Goal: Task Accomplishment & Management: Use online tool/utility

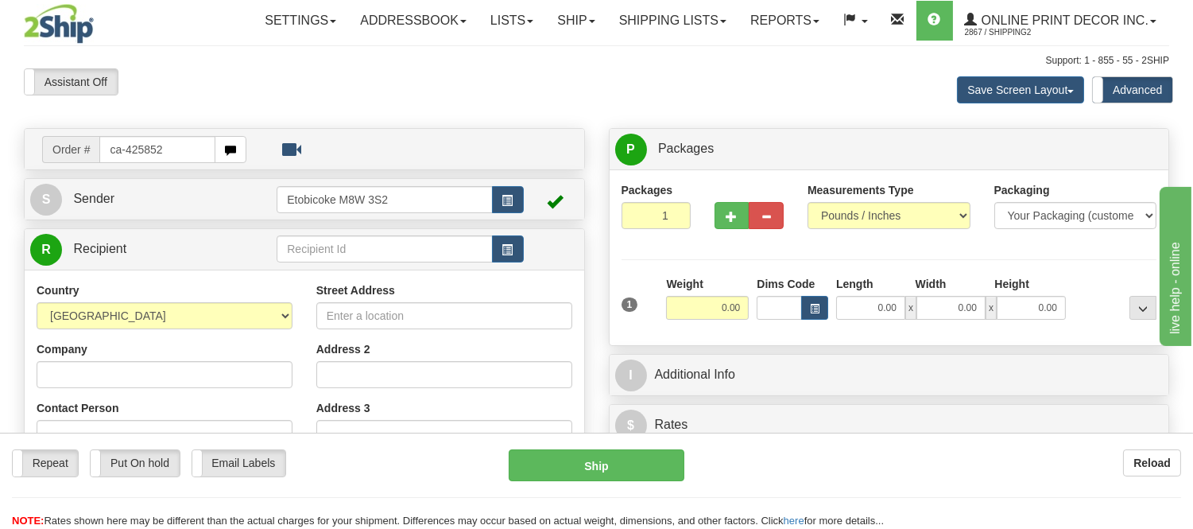
type input "ca-425852"
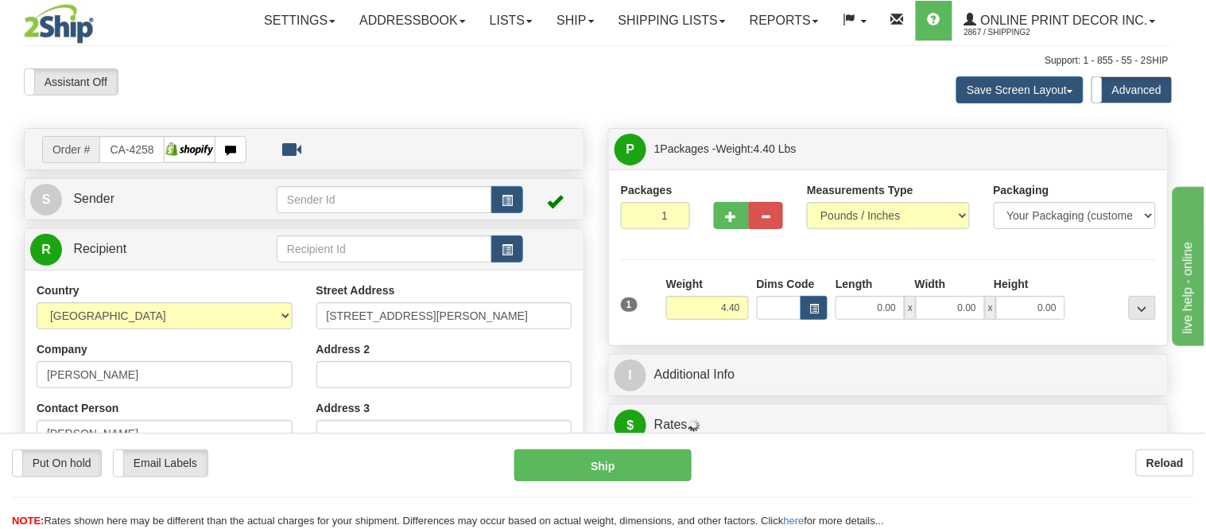
type input "TORONTO"
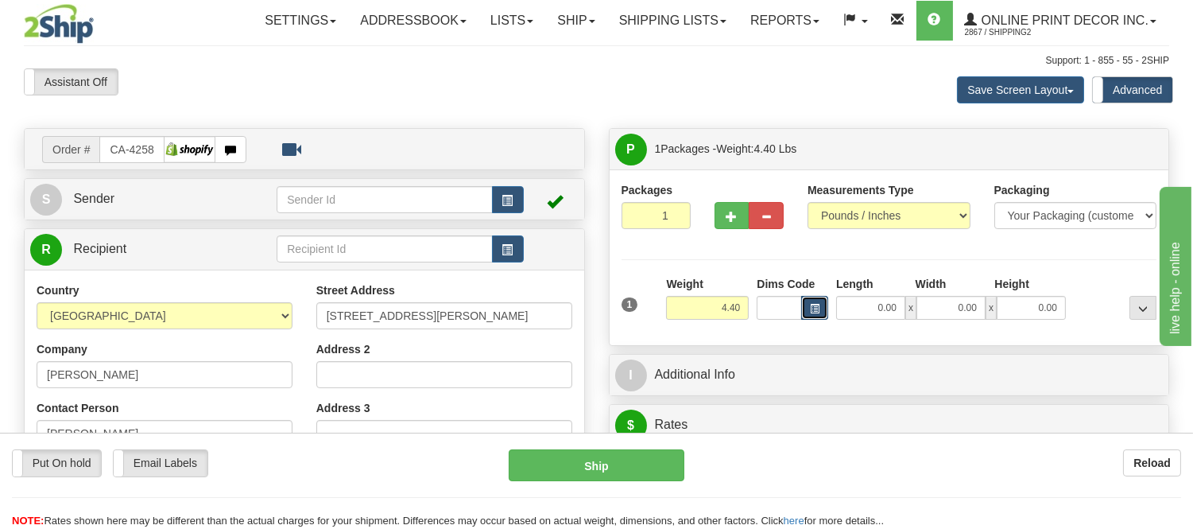
click at [819, 308] on span "button" at bounding box center [815, 309] width 10 height 9
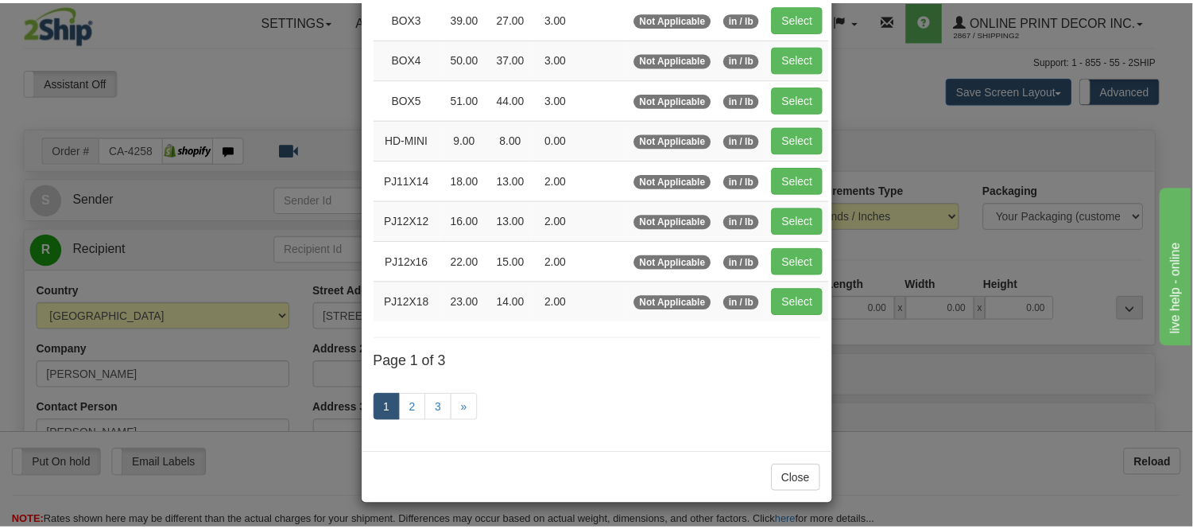
scroll to position [267, 0]
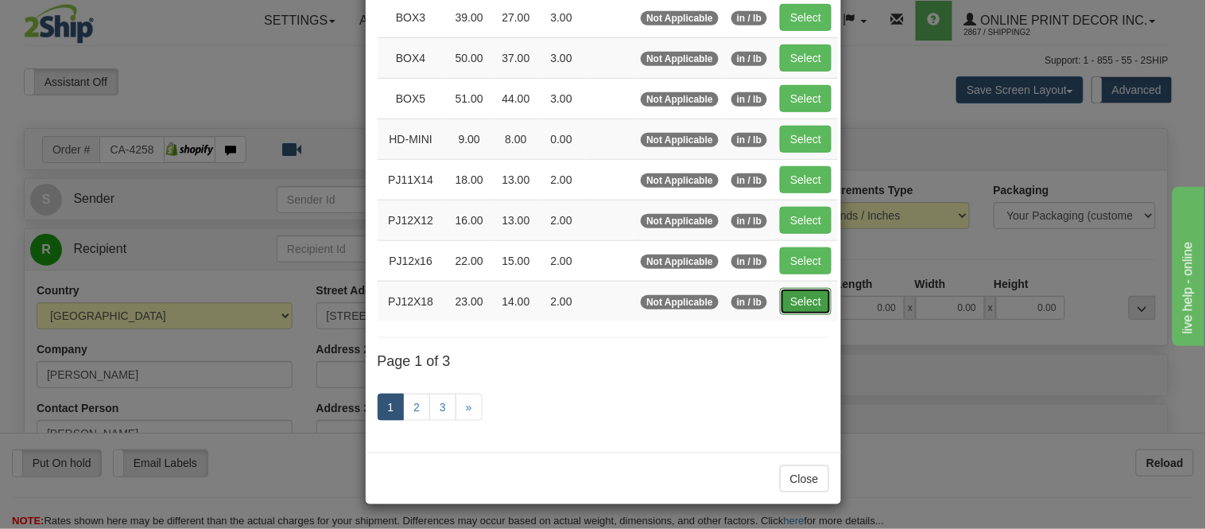
click at [806, 301] on button "Select" at bounding box center [806, 301] width 52 height 27
type input "PJ12X18"
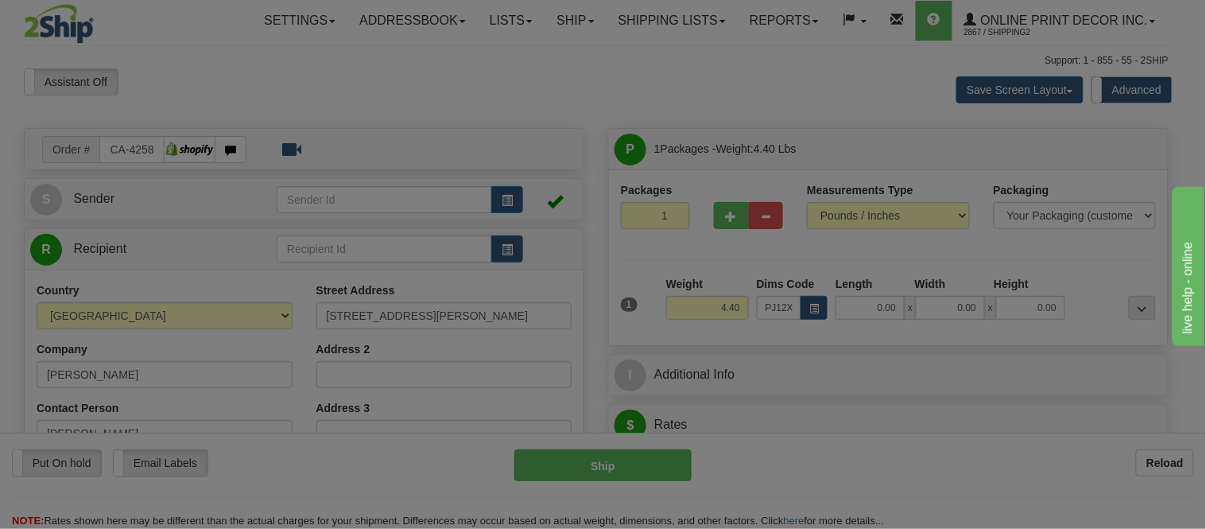
type input "23.00"
type input "14.00"
type input "2.00"
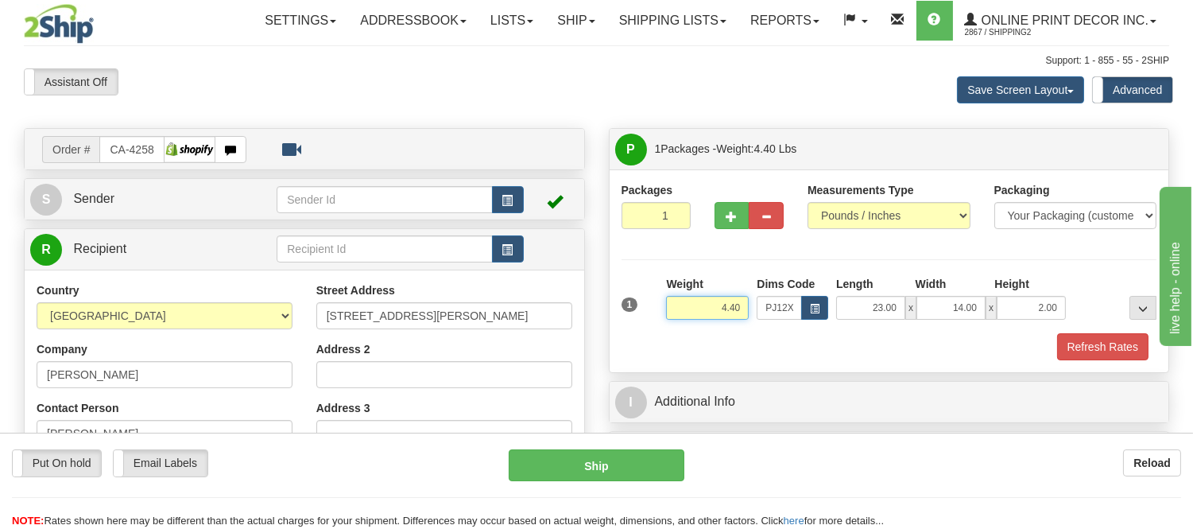
drag, startPoint x: 746, startPoint y: 309, endPoint x: 671, endPoint y: 316, distance: 75.2
click at [671, 316] on input "4.40" at bounding box center [707, 308] width 83 height 24
click button "Delete" at bounding box center [0, 0] width 0 height 0
click at [1068, 348] on button "Refresh Rates" at bounding box center [1103, 346] width 91 height 27
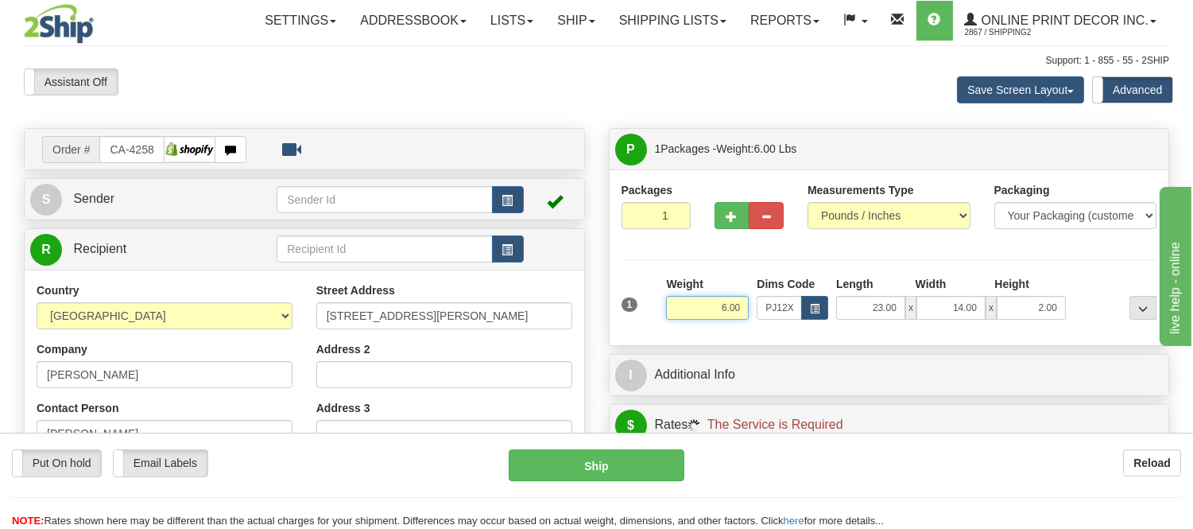
drag, startPoint x: 738, startPoint y: 308, endPoint x: 641, endPoint y: 312, distance: 97.1
click at [641, 312] on div "1 Weight 6.00 Dims Code x x" at bounding box center [890, 304] width 544 height 56
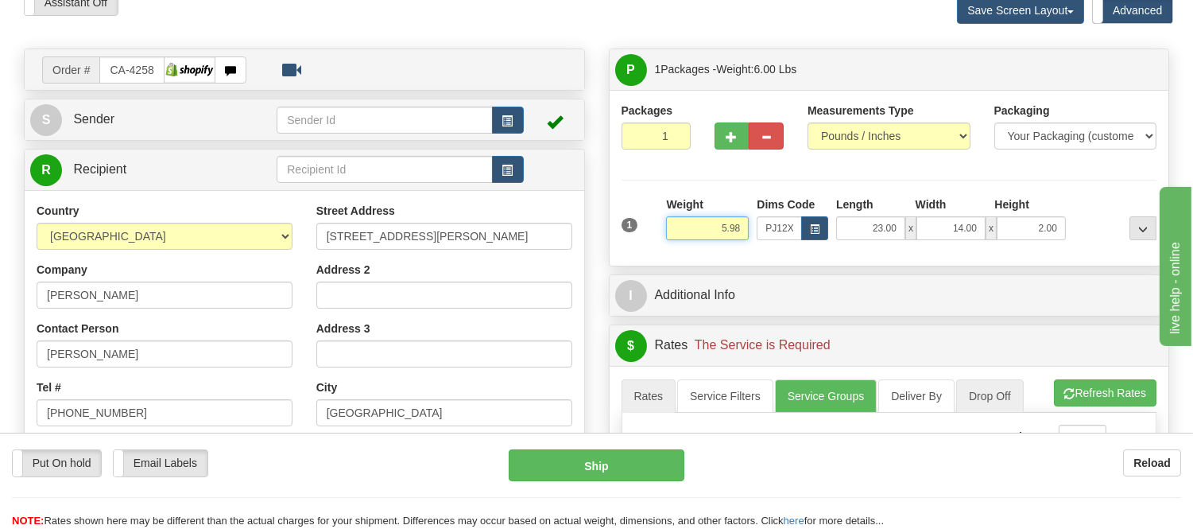
scroll to position [177, 0]
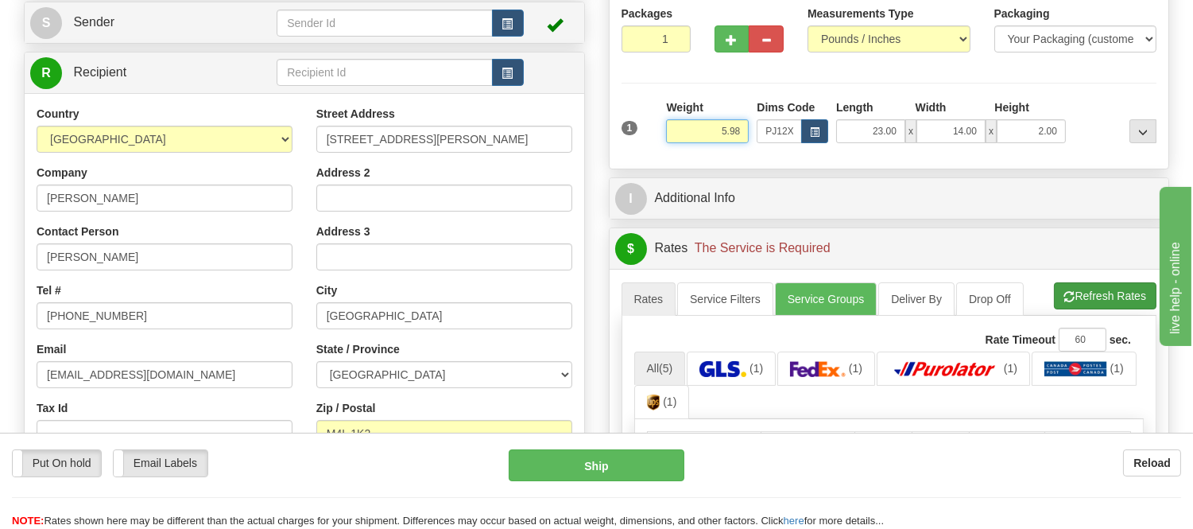
type input "5.98"
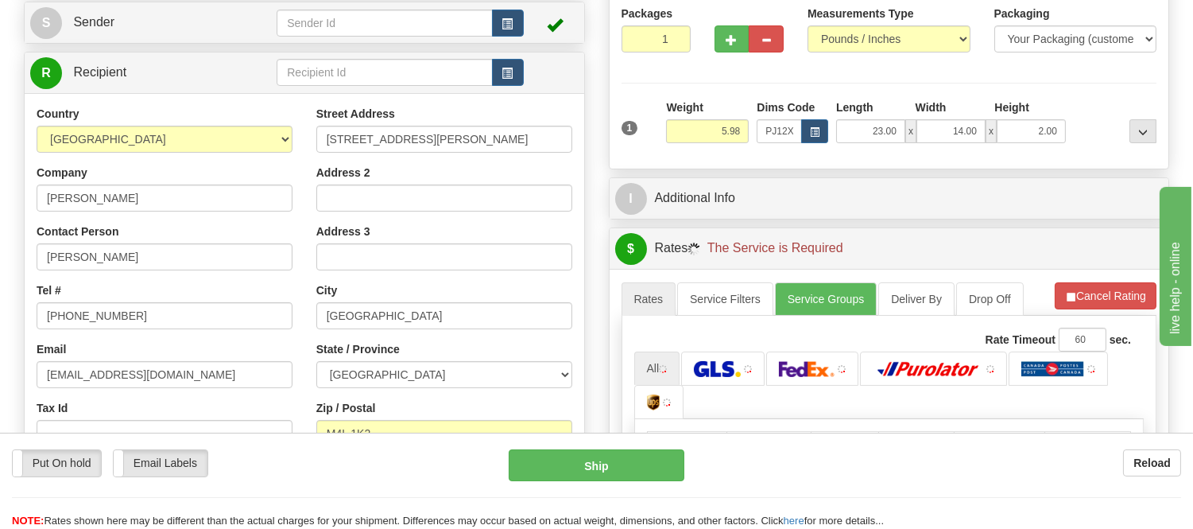
click at [1123, 300] on li "Refresh Rates Cancel Rating" at bounding box center [1106, 295] width 102 height 27
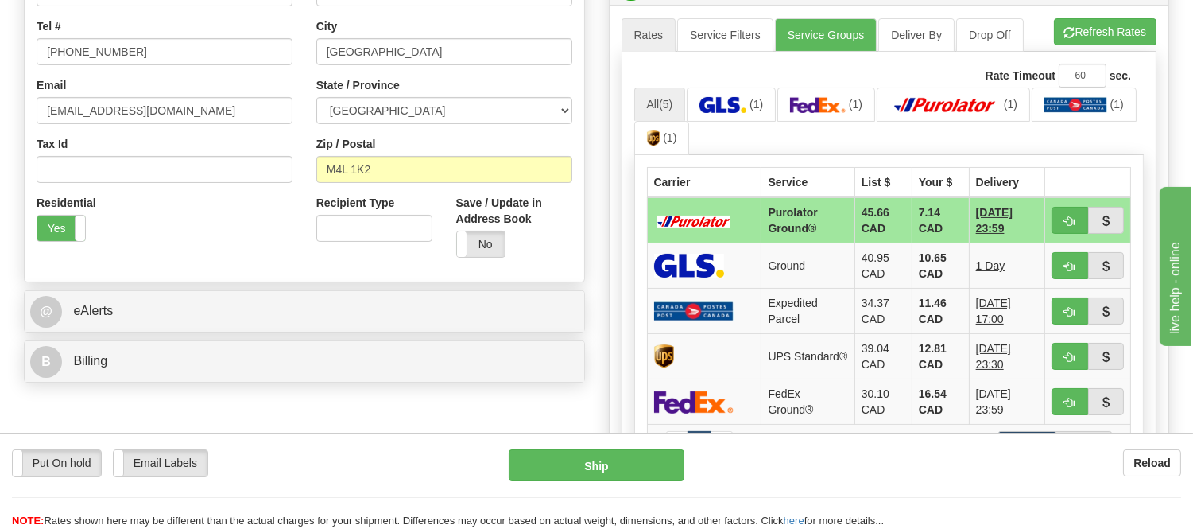
scroll to position [441, 0]
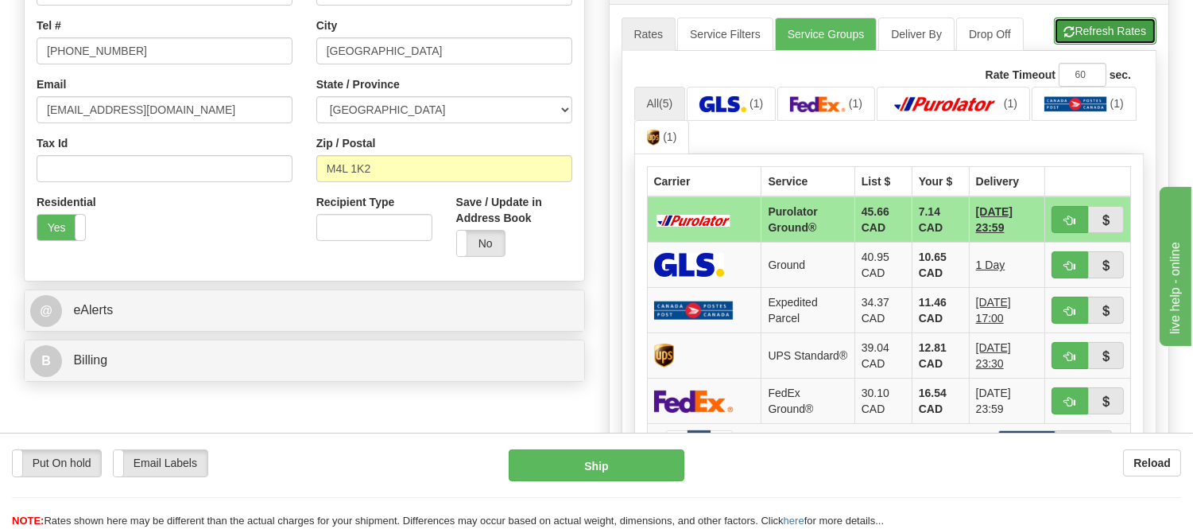
click at [1102, 29] on button "Refresh Rates" at bounding box center [1105, 30] width 103 height 27
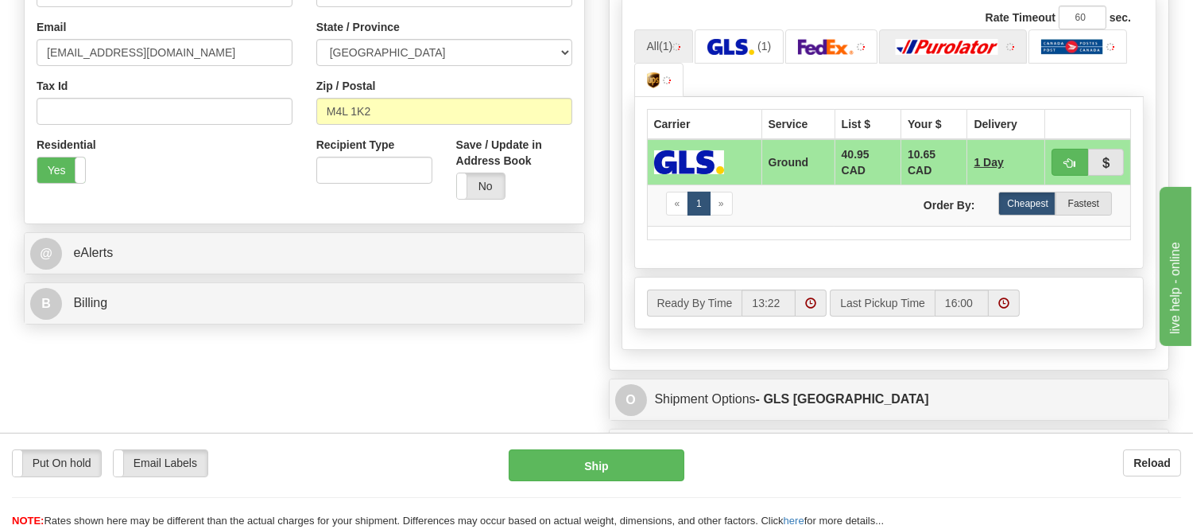
scroll to position [530, 0]
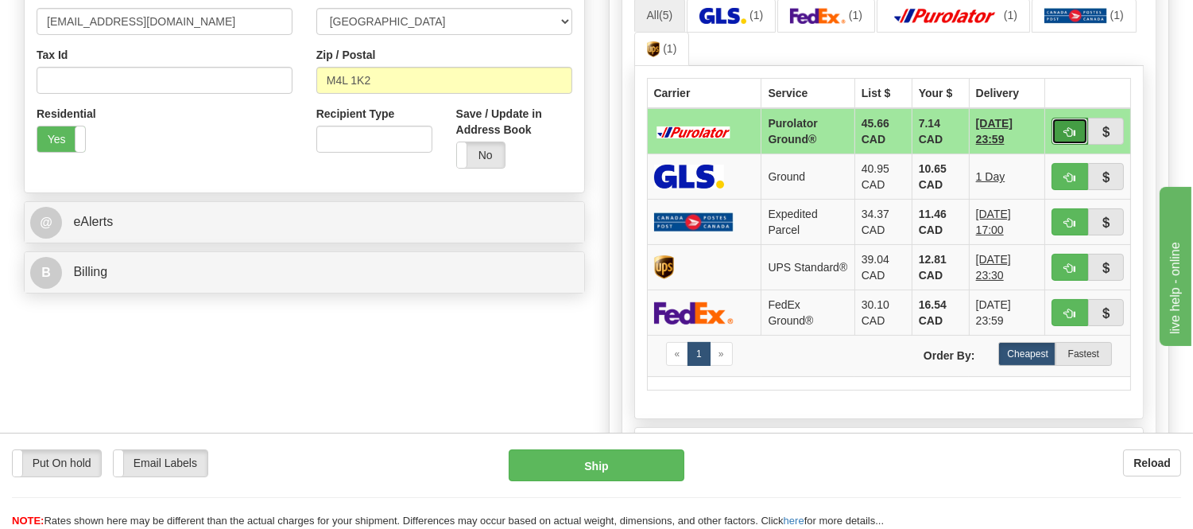
click at [1065, 128] on span "button" at bounding box center [1070, 132] width 11 height 10
type input "260"
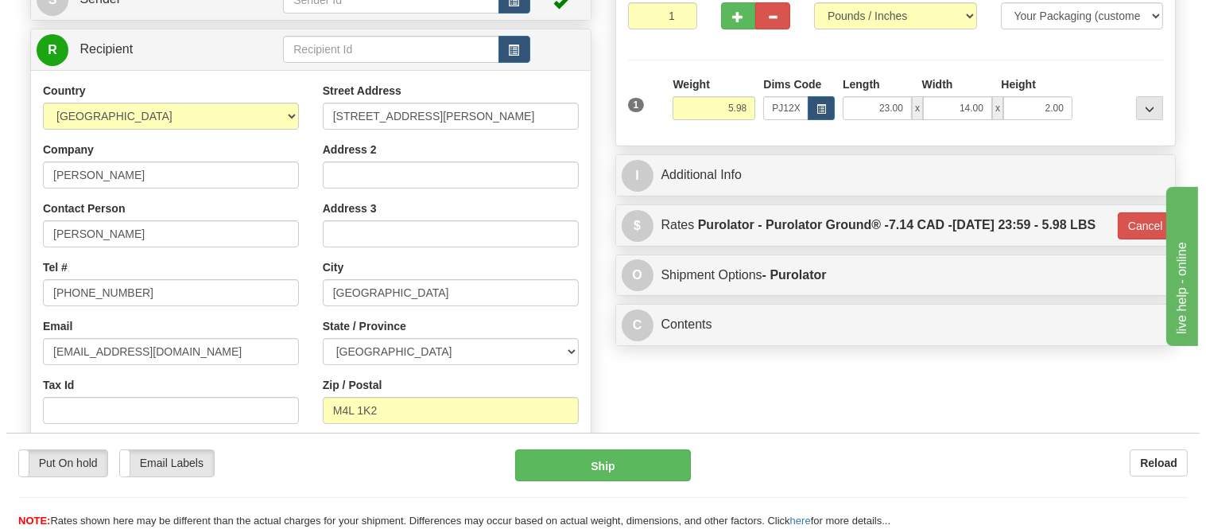
scroll to position [177, 0]
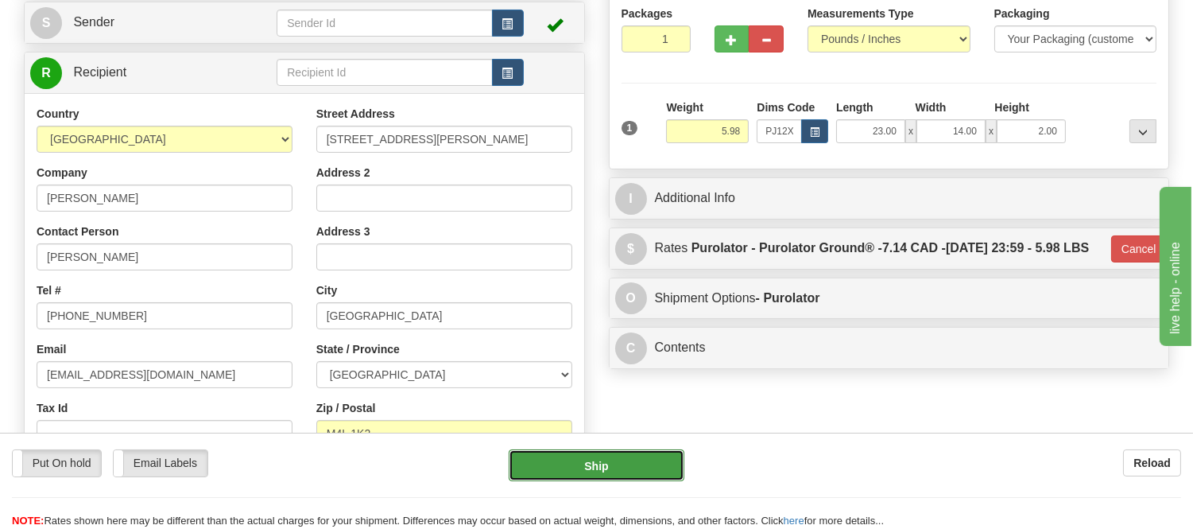
click at [558, 453] on button "Ship" at bounding box center [596, 465] width 175 height 32
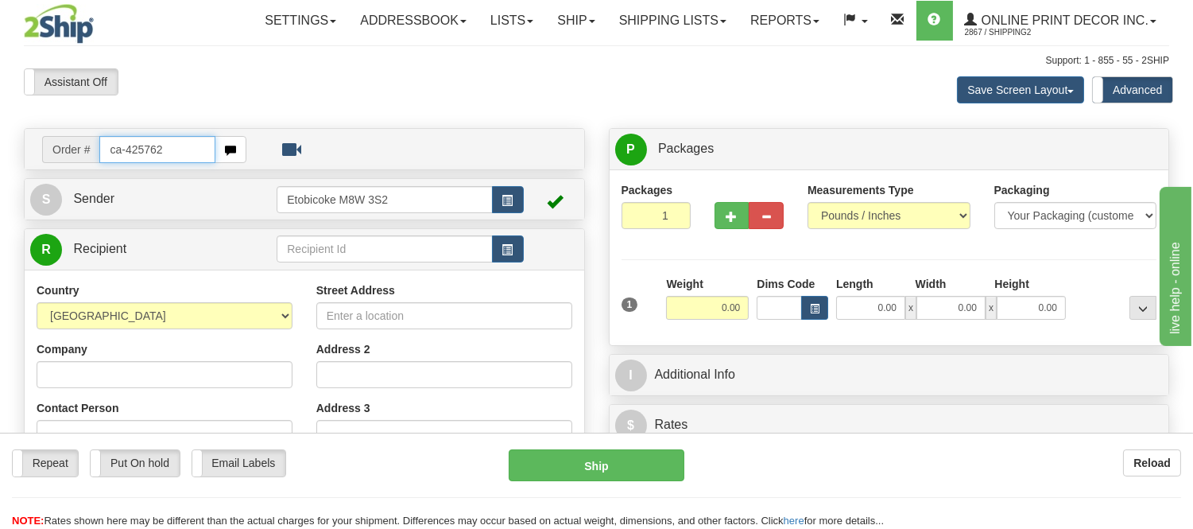
type input "ca-425762"
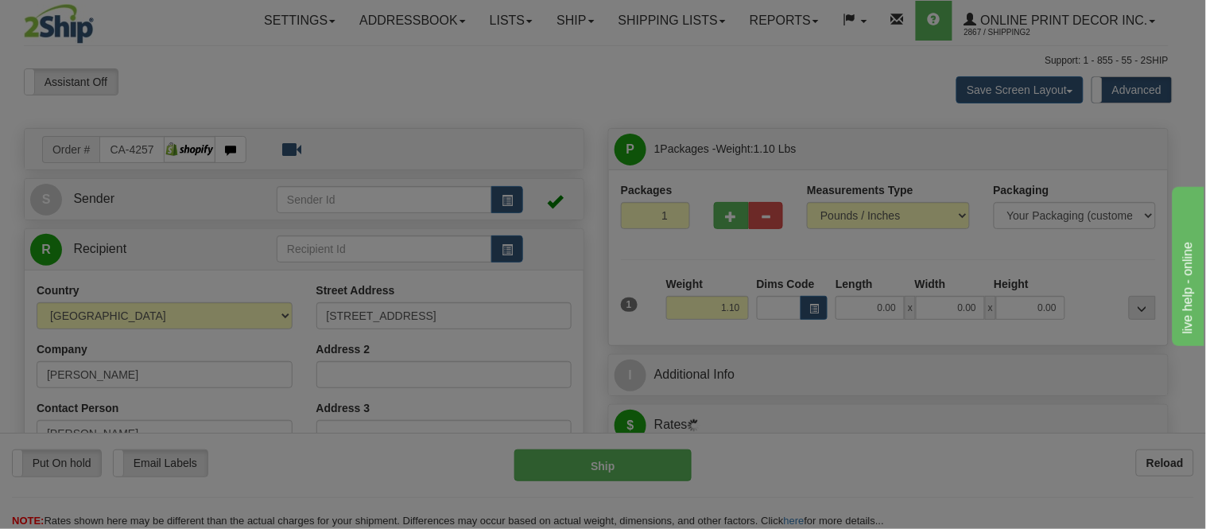
type input "[GEOGRAPHIC_DATA]"
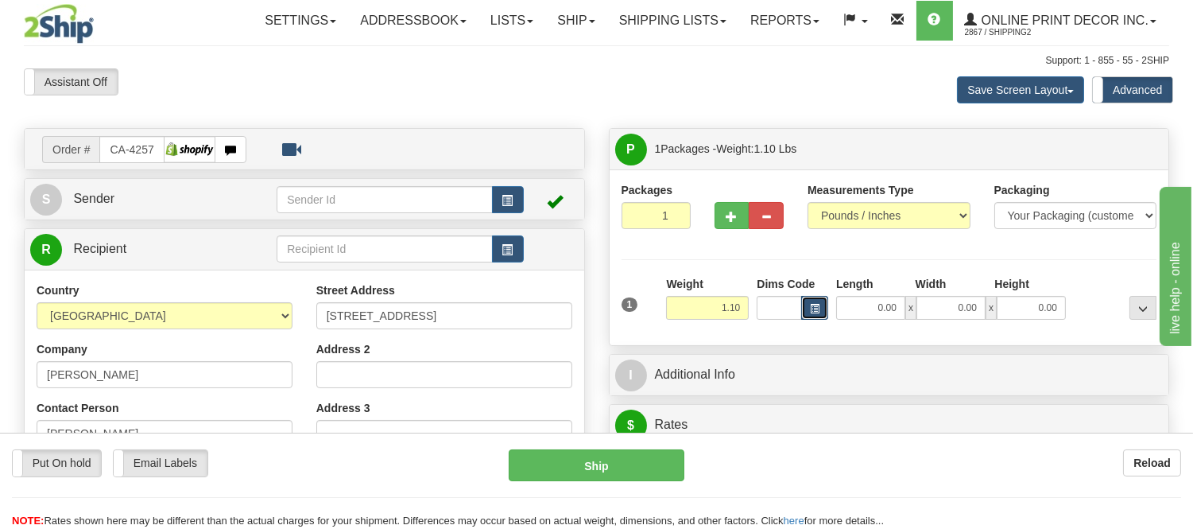
click at [814, 308] on span "button" at bounding box center [815, 309] width 10 height 9
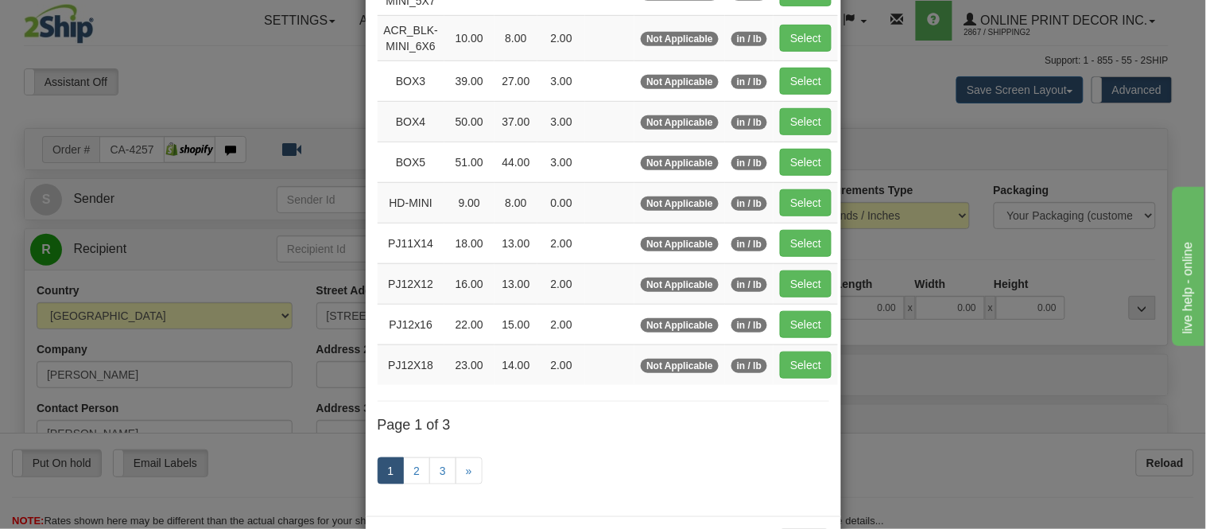
scroll to position [265, 0]
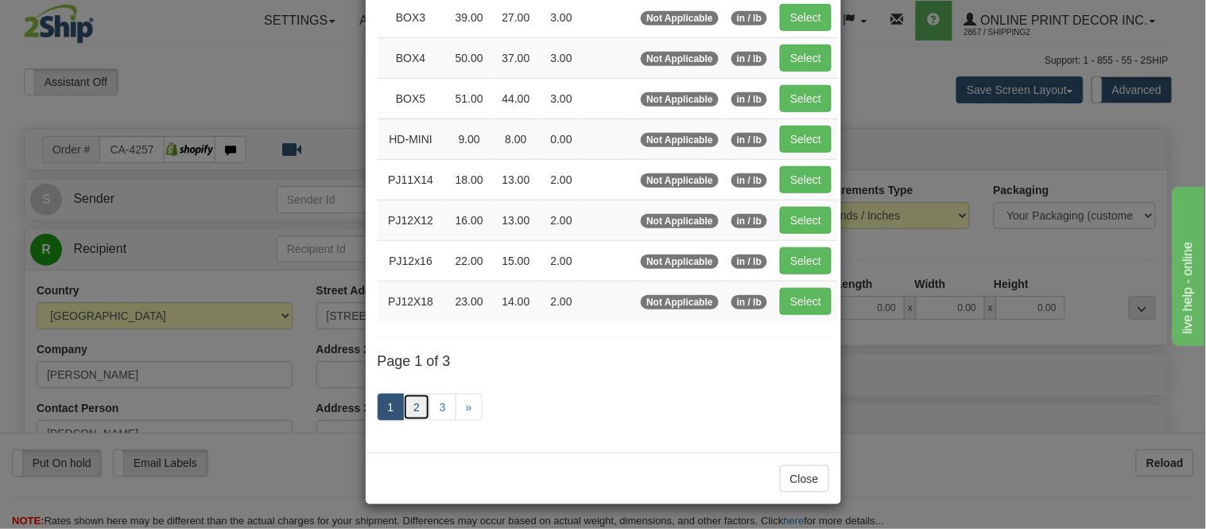
click at [409, 406] on link "2" at bounding box center [416, 407] width 27 height 27
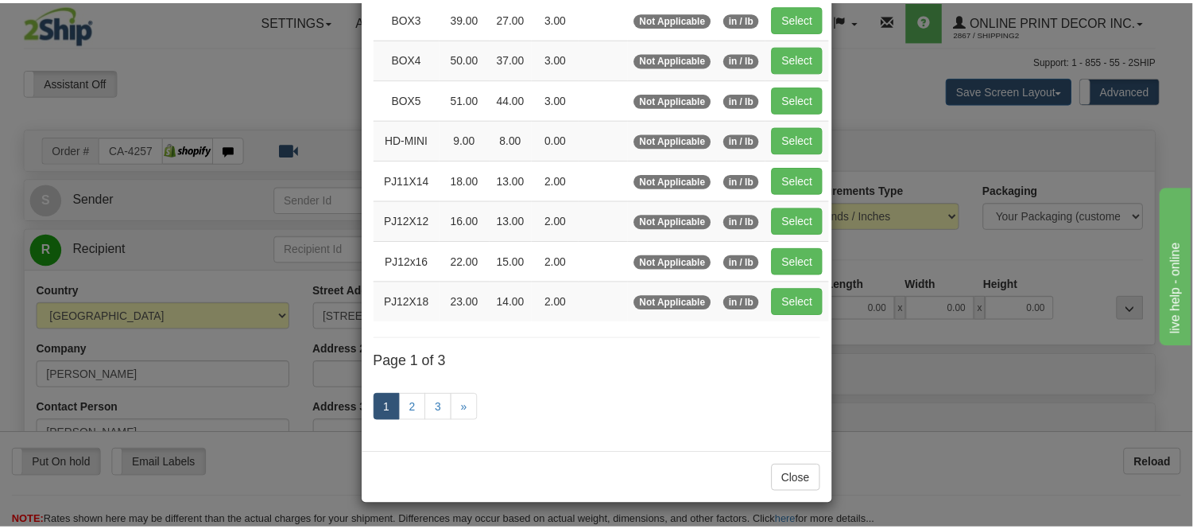
scroll to position [258, 0]
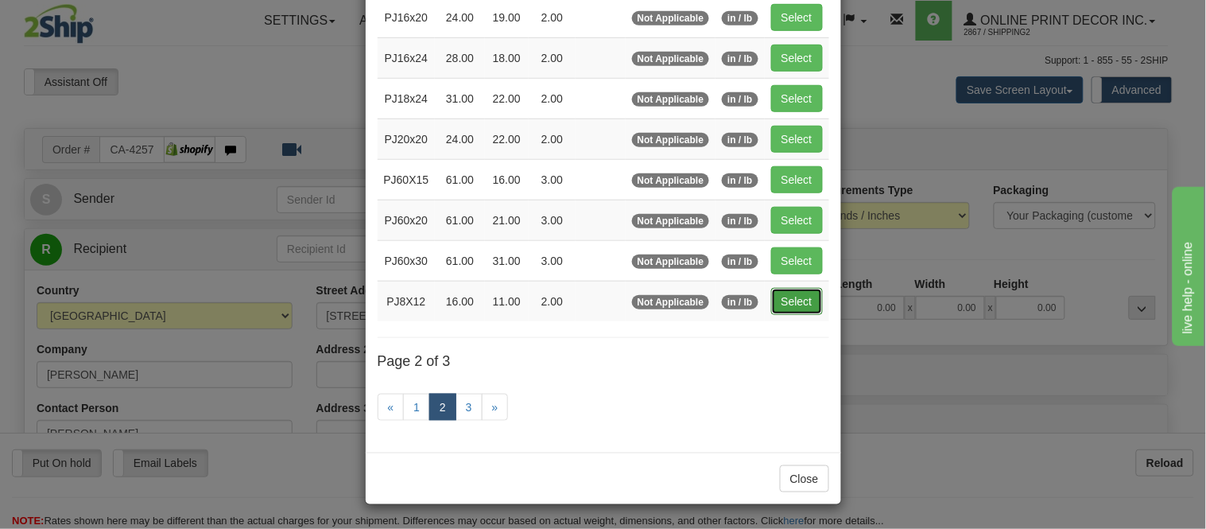
click at [781, 296] on button "Select" at bounding box center [797, 301] width 52 height 27
type input "PJ8X12"
type input "16.00"
type input "11.00"
type input "2.00"
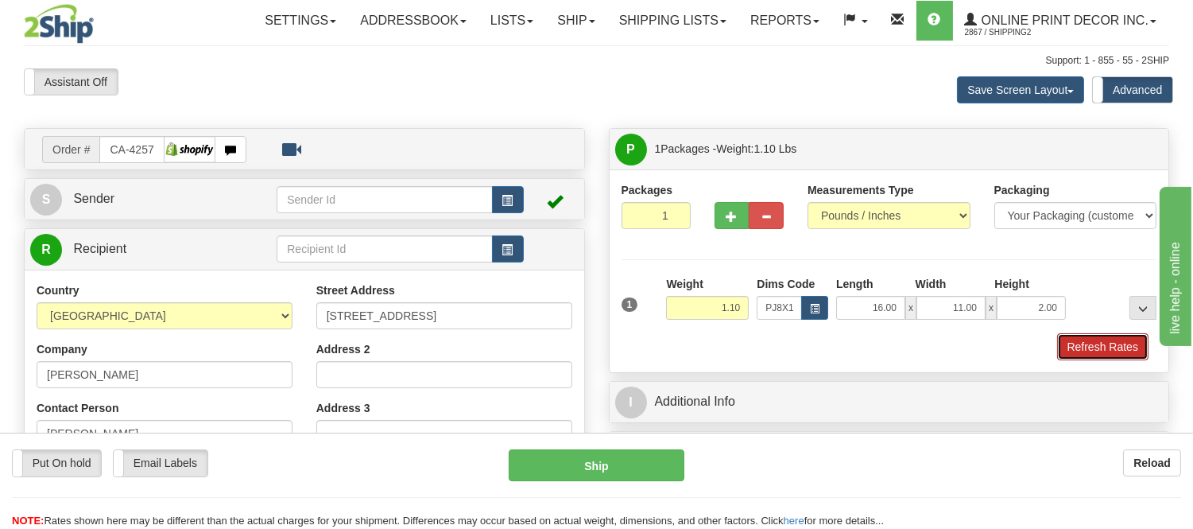
click at [1096, 340] on button "Refresh Rates" at bounding box center [1103, 346] width 91 height 27
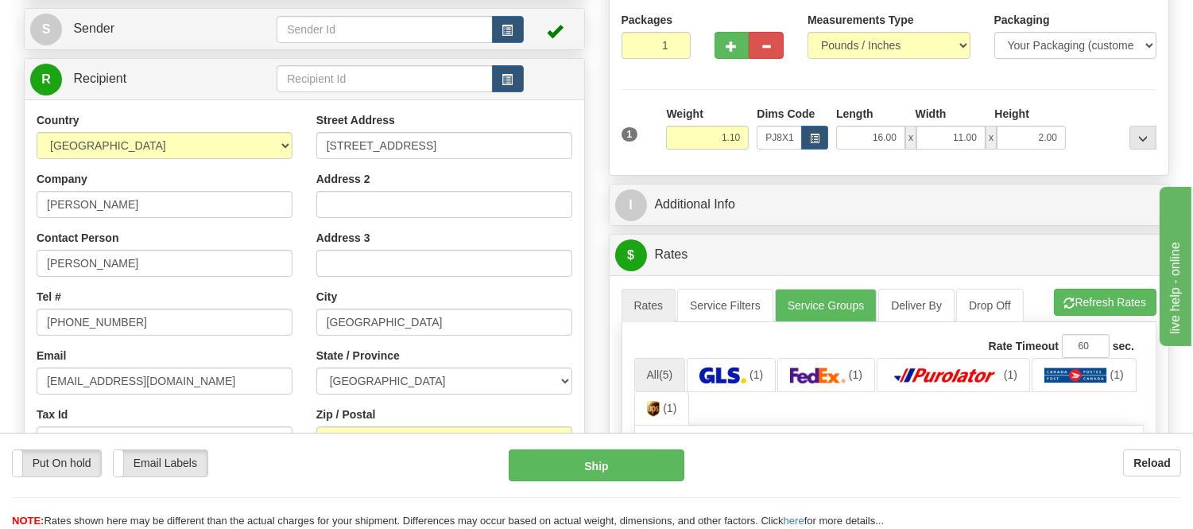
scroll to position [177, 0]
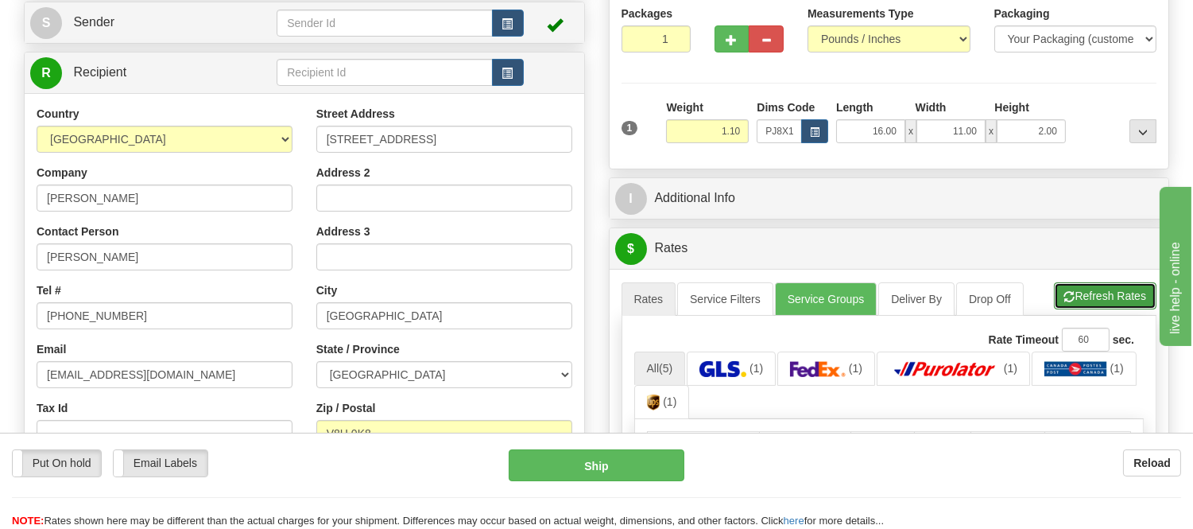
click at [1103, 305] on button "Refresh Rates" at bounding box center [1105, 295] width 103 height 27
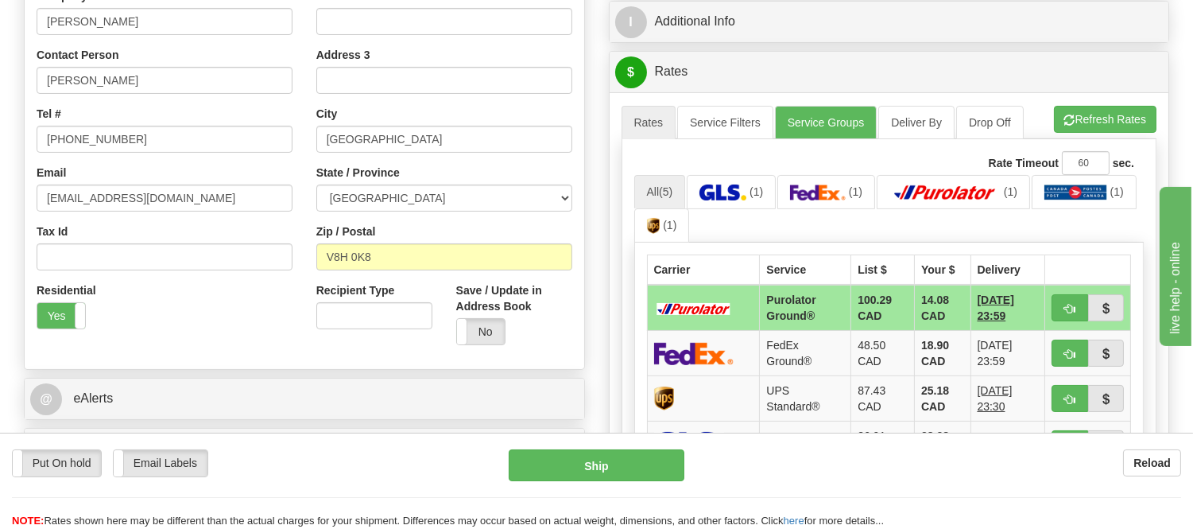
scroll to position [441, 0]
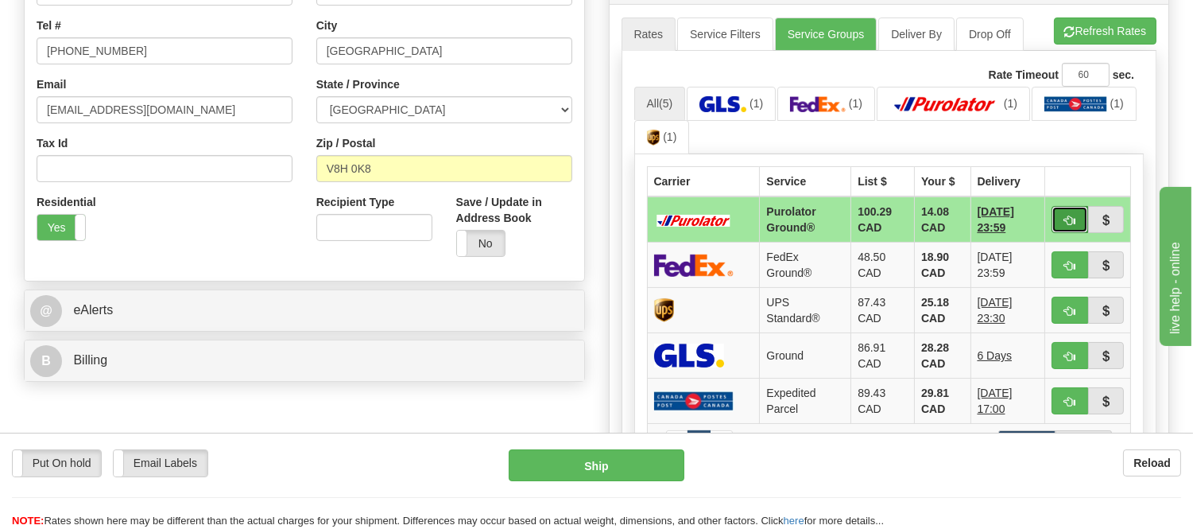
click at [1078, 220] on button "button" at bounding box center [1070, 219] width 37 height 27
type input "260"
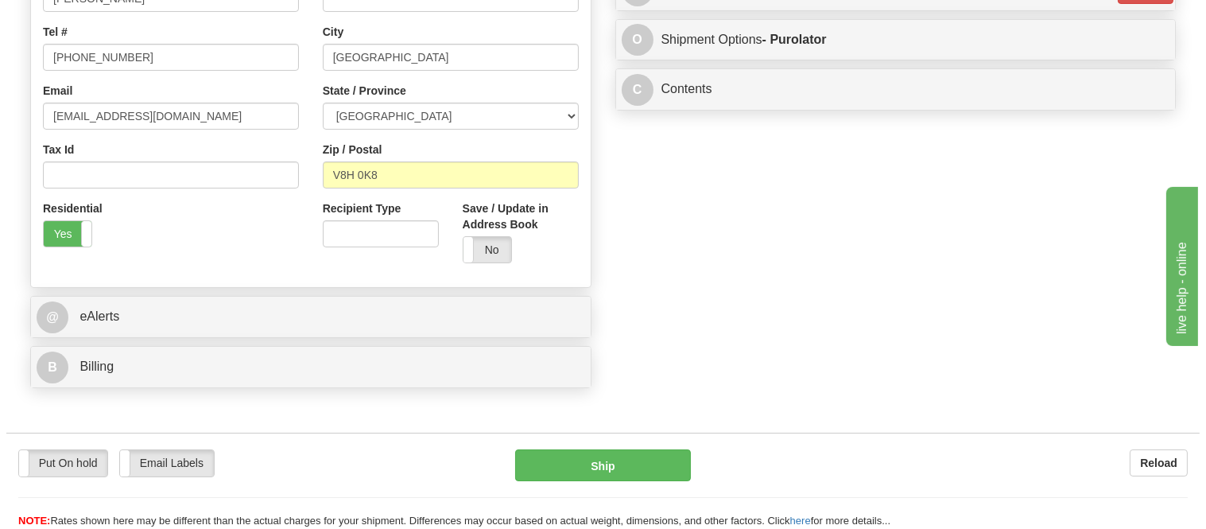
scroll to position [88, 0]
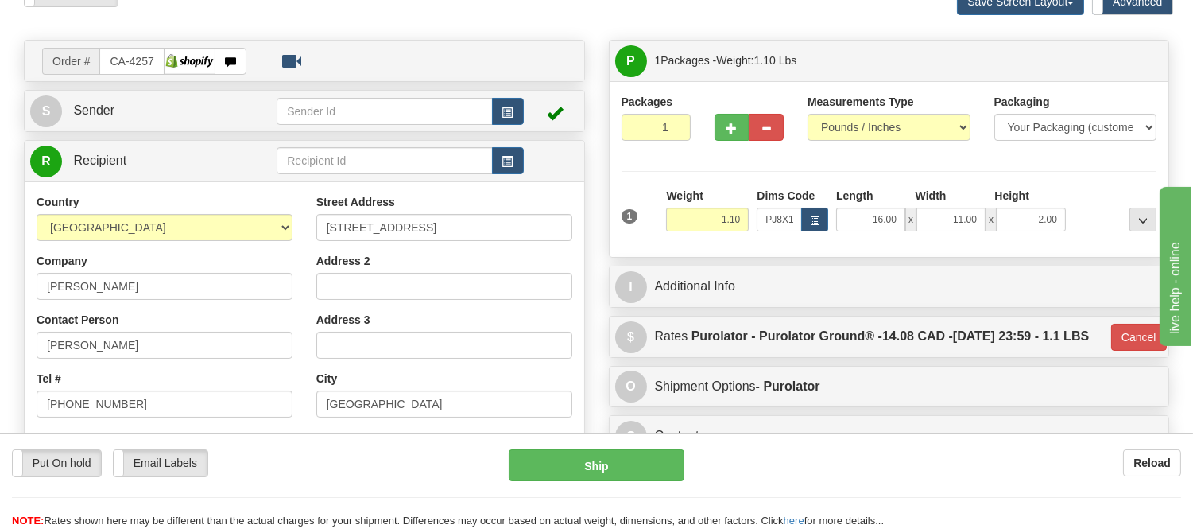
click at [606, 482] on div "Put On hold Put On hold Email Labels Email Labels Edit Reload Ship" at bounding box center [596, 489] width 1193 height 80
click at [607, 470] on button "Ship" at bounding box center [596, 465] width 175 height 32
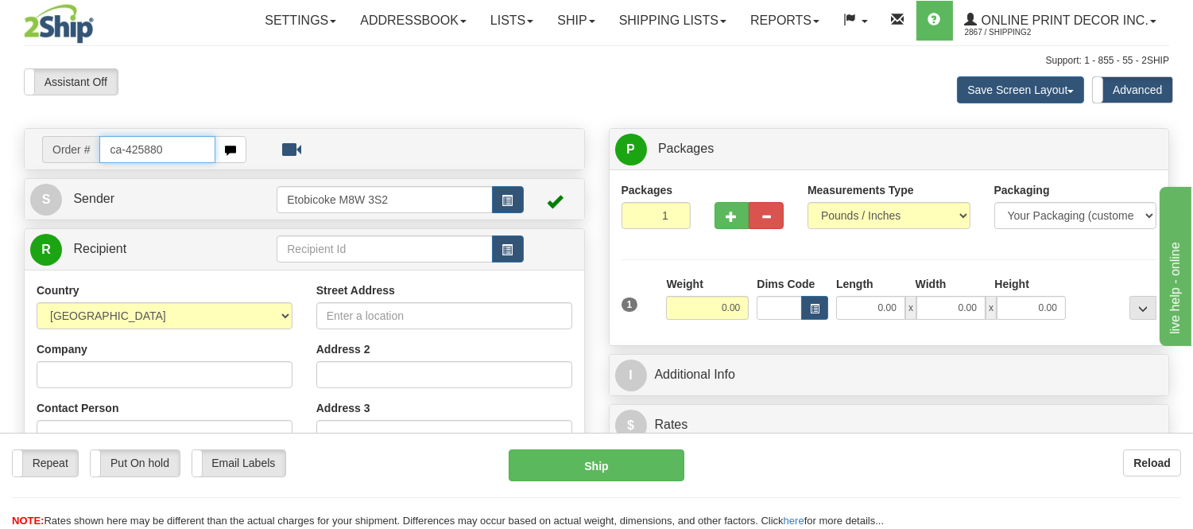
type input "ca-425880"
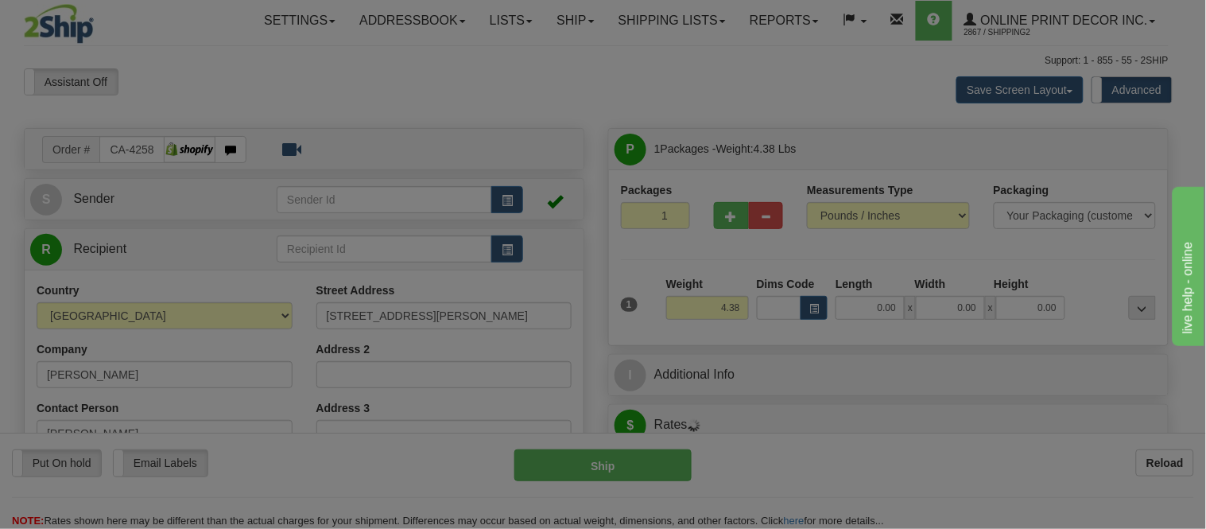
type input "CALGARY"
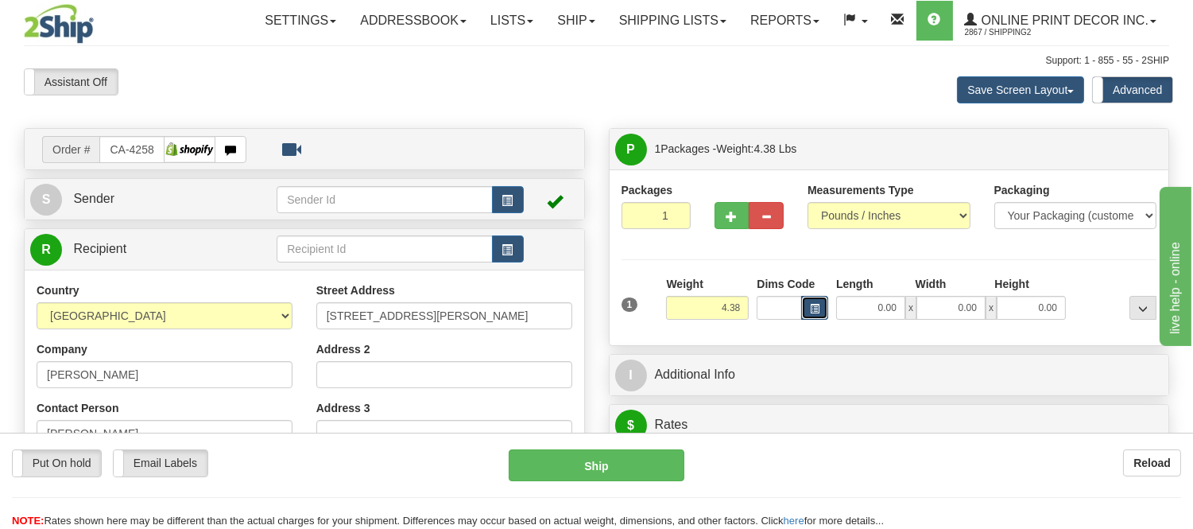
click at [811, 305] on span "button" at bounding box center [815, 309] width 10 height 9
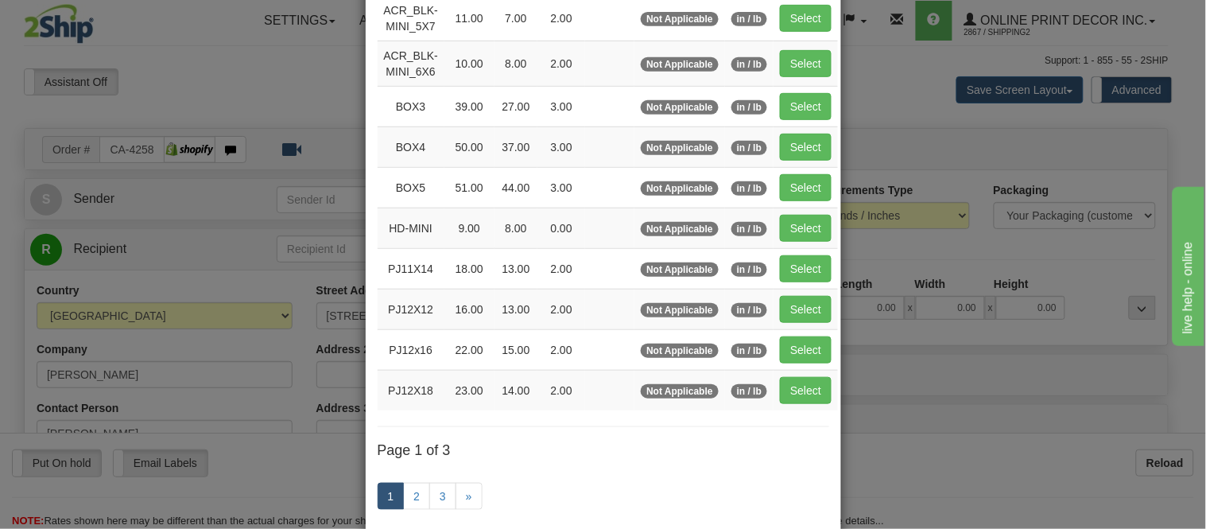
scroll to position [177, 0]
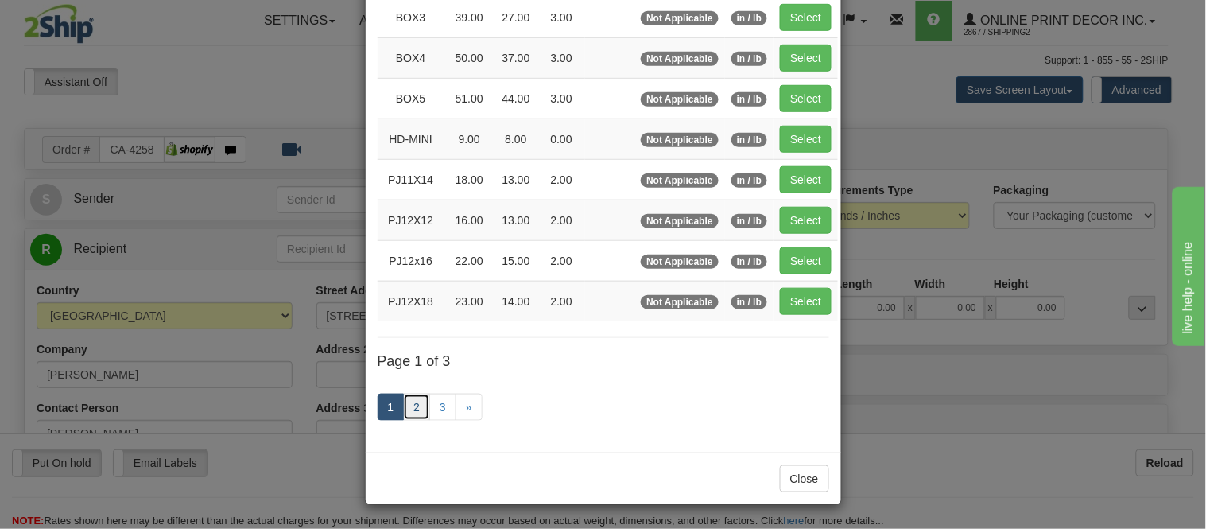
click at [406, 414] on link "2" at bounding box center [416, 407] width 27 height 27
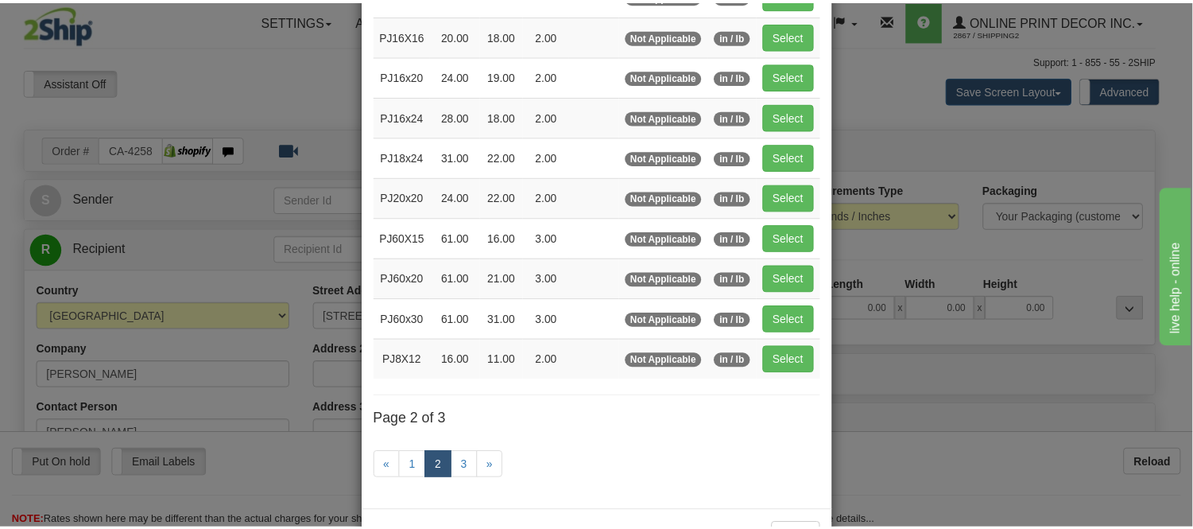
scroll to position [170, 0]
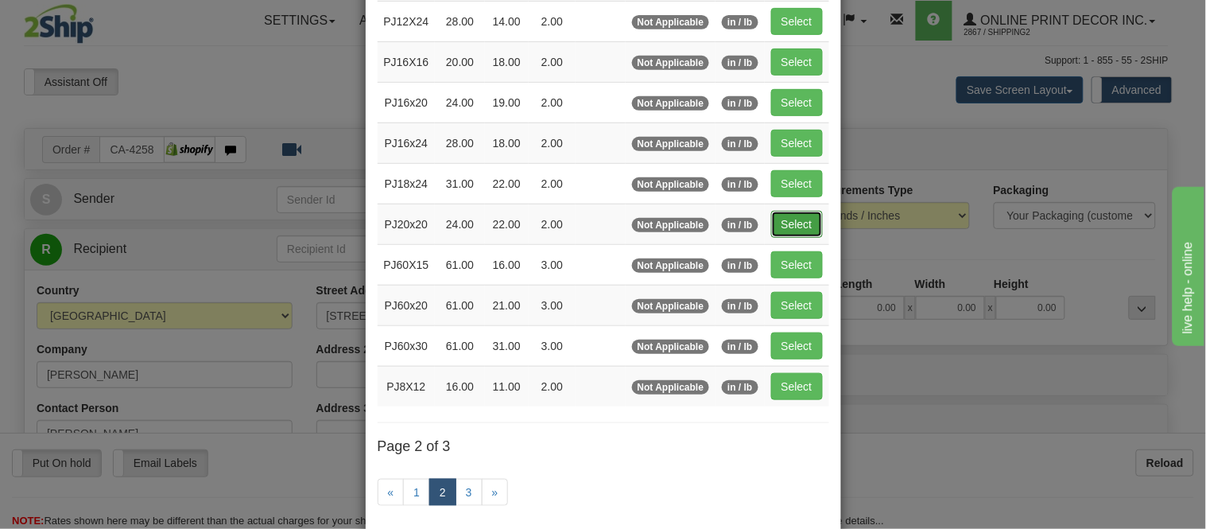
click at [807, 220] on button "Select" at bounding box center [797, 224] width 52 height 27
type input "PJ20x20"
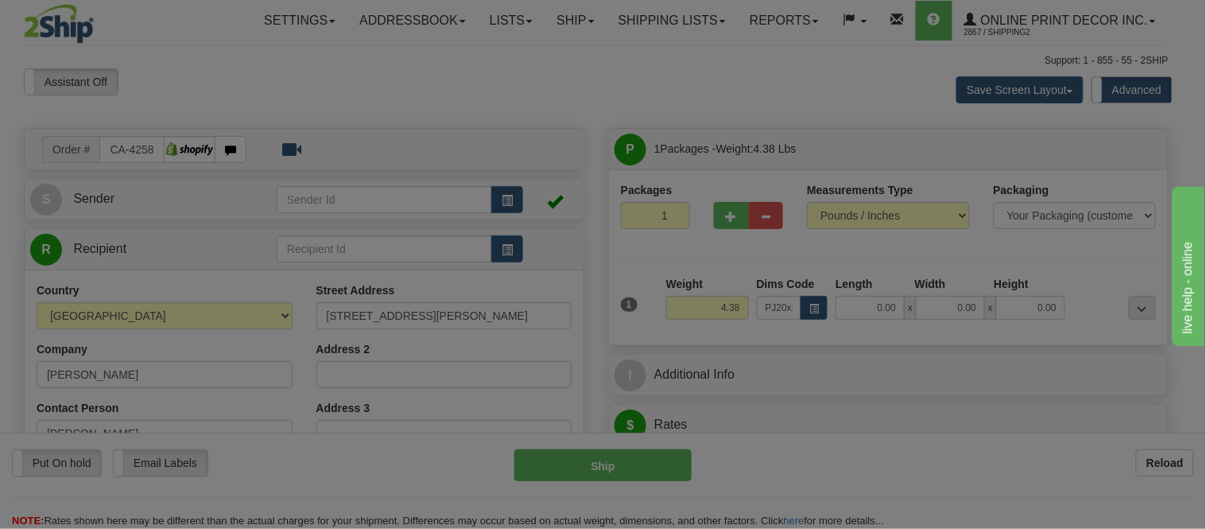
type input "24.00"
type input "22.00"
type input "2.00"
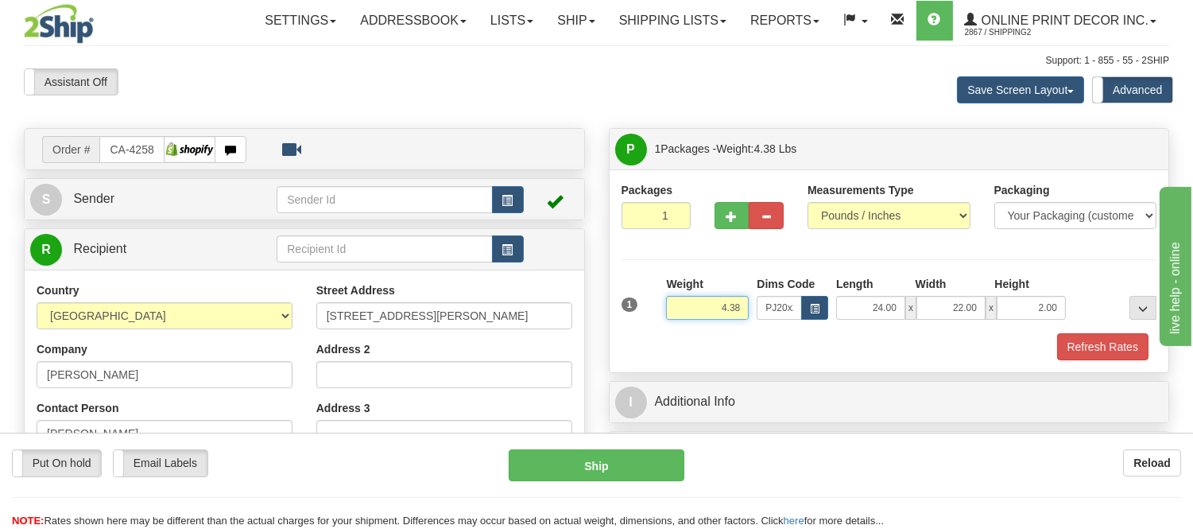
drag, startPoint x: 746, startPoint y: 304, endPoint x: 697, endPoint y: 313, distance: 49.4
click at [697, 313] on input "4.38" at bounding box center [707, 308] width 83 height 24
click at [720, 218] on button "button" at bounding box center [732, 215] width 35 height 27
radio input "true"
type input "2"
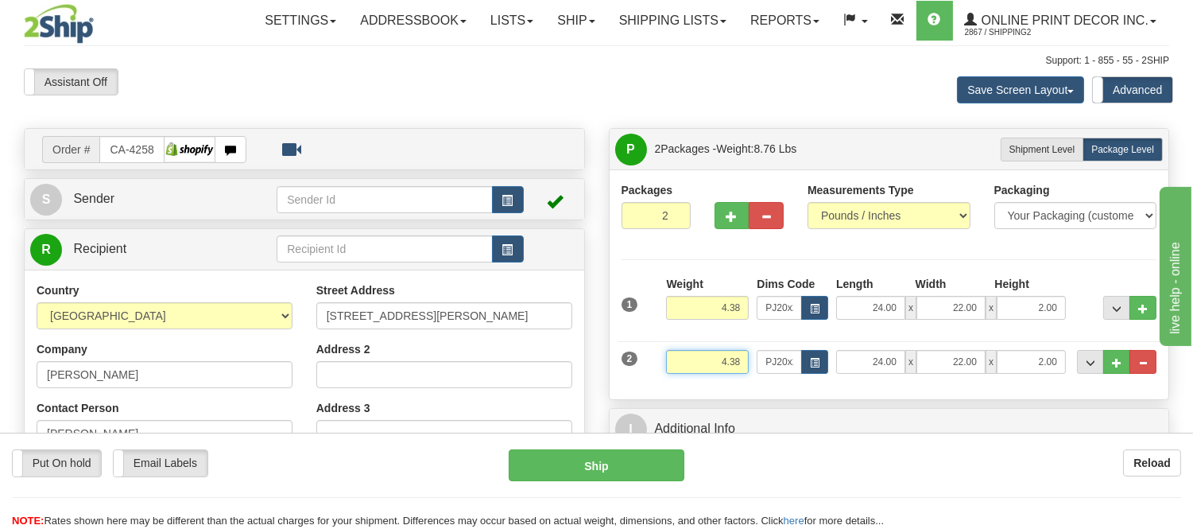
drag, startPoint x: 743, startPoint y: 359, endPoint x: 679, endPoint y: 359, distance: 64.4
click at [679, 359] on input "4.38" at bounding box center [707, 362] width 83 height 24
type input "3"
drag, startPoint x: 747, startPoint y: 363, endPoint x: 677, endPoint y: 358, distance: 71.0
click at [677, 358] on input "2.98" at bounding box center [707, 362] width 83 height 24
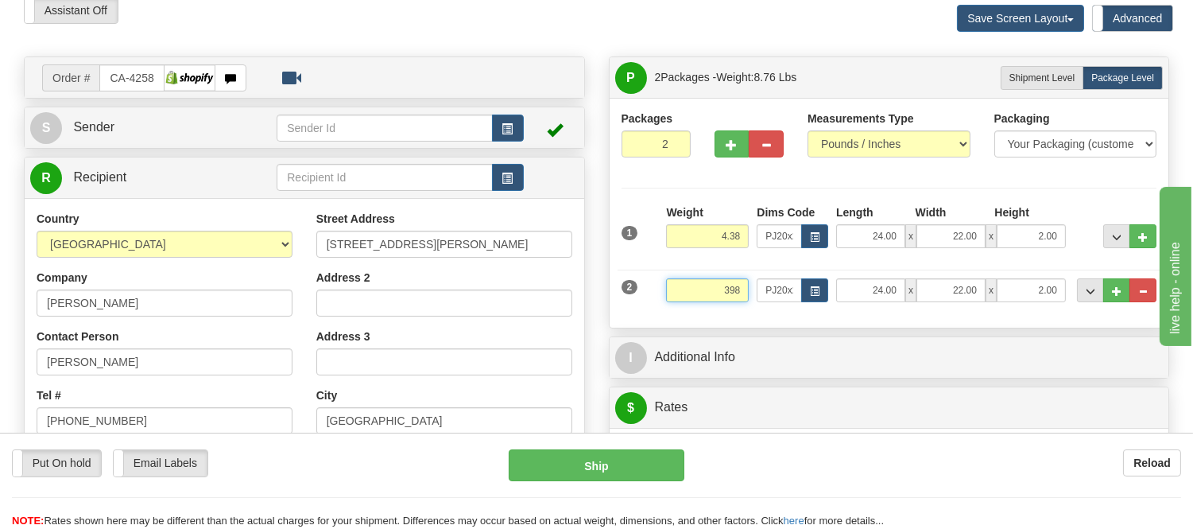
scroll to position [177, 0]
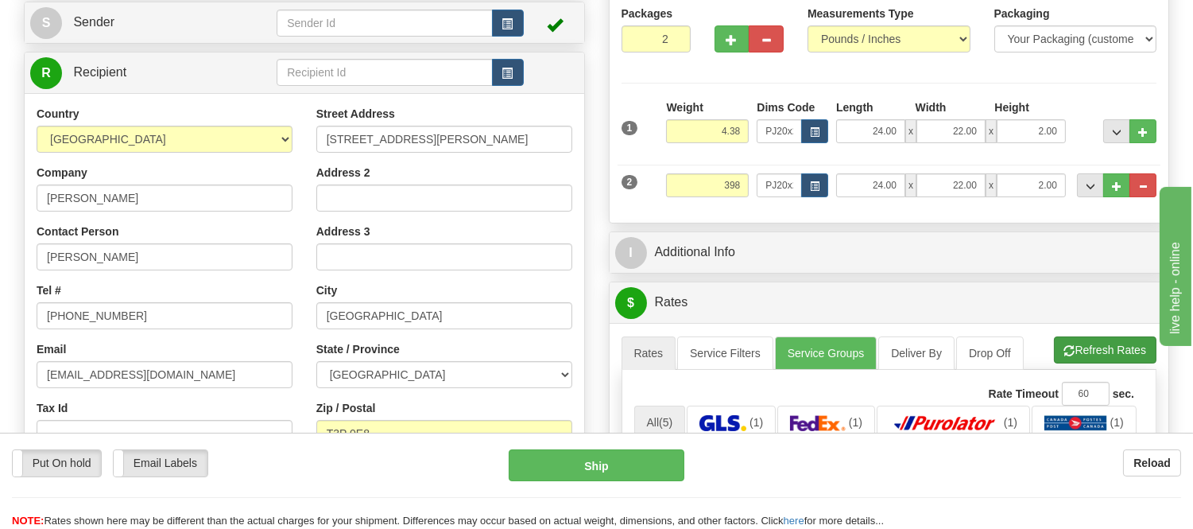
click at [1058, 346] on li "Refresh Rates Cancel Rating" at bounding box center [1105, 349] width 103 height 27
type input "398.00"
click at [821, 188] on button "button" at bounding box center [814, 185] width 27 height 24
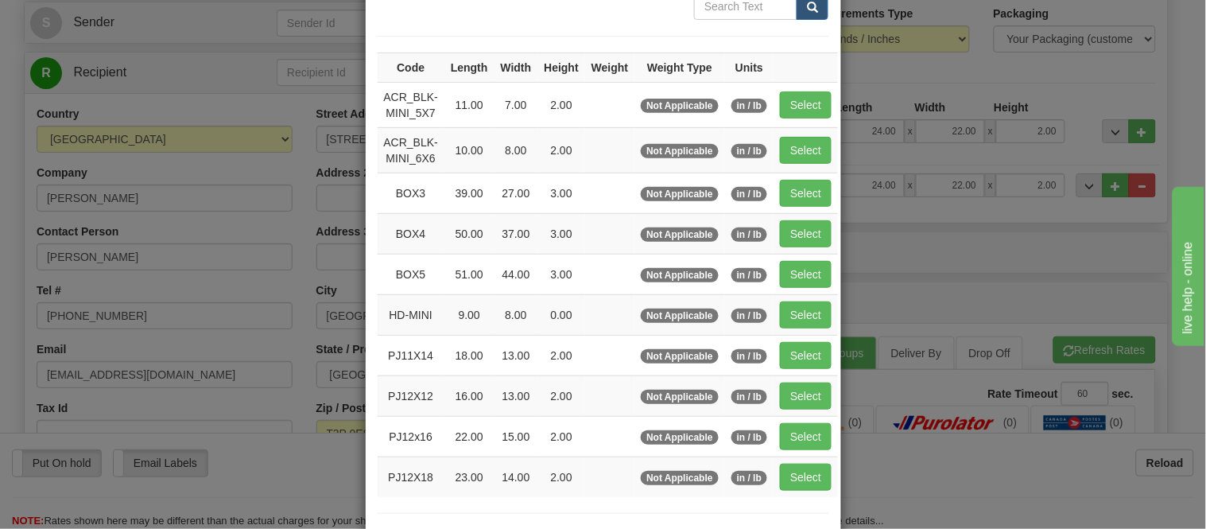
scroll to position [265, 0]
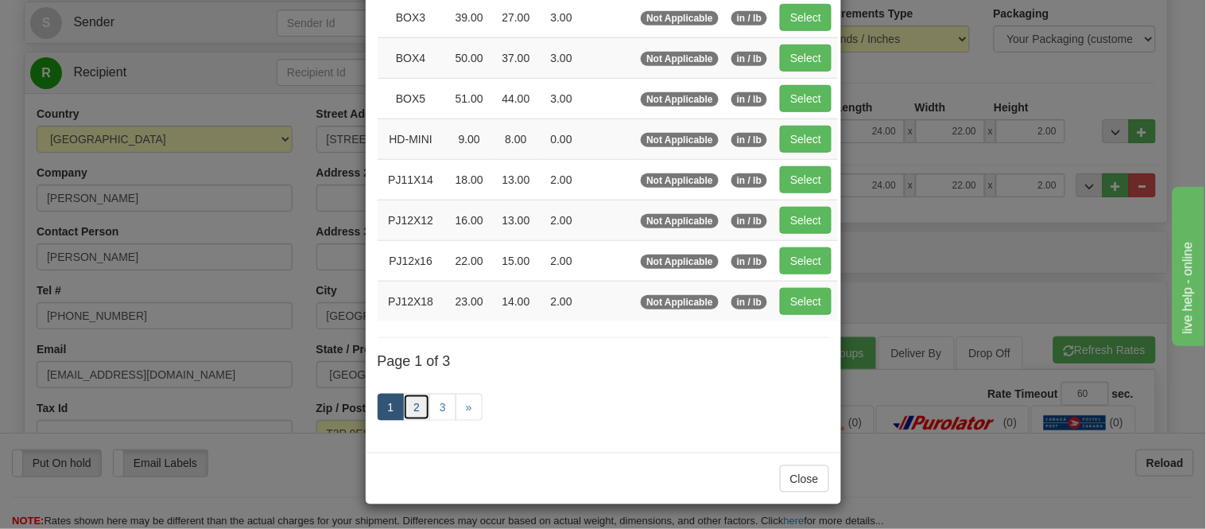
click at [411, 409] on link "2" at bounding box center [416, 407] width 27 height 27
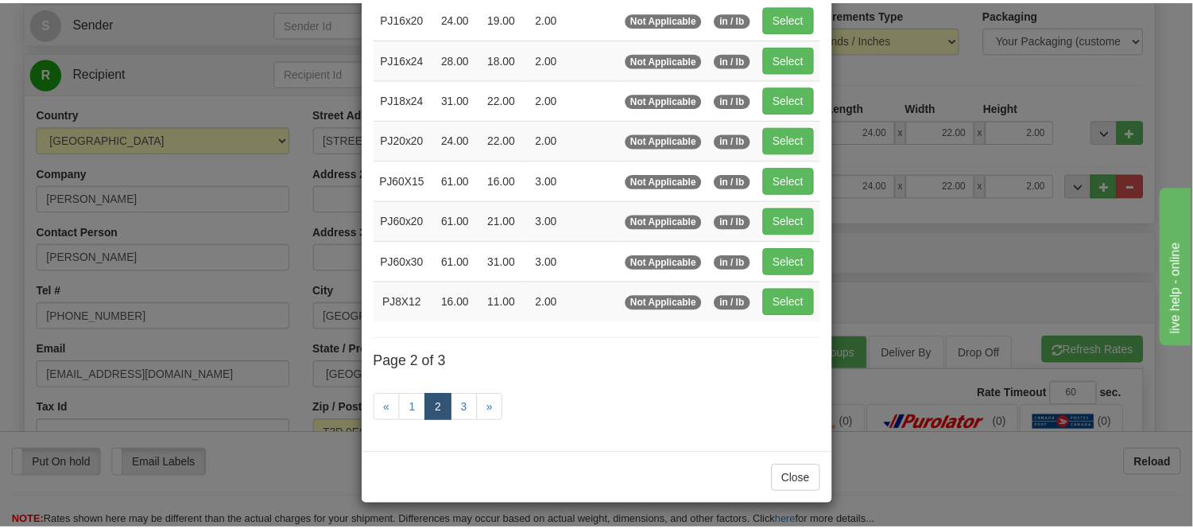
scroll to position [258, 0]
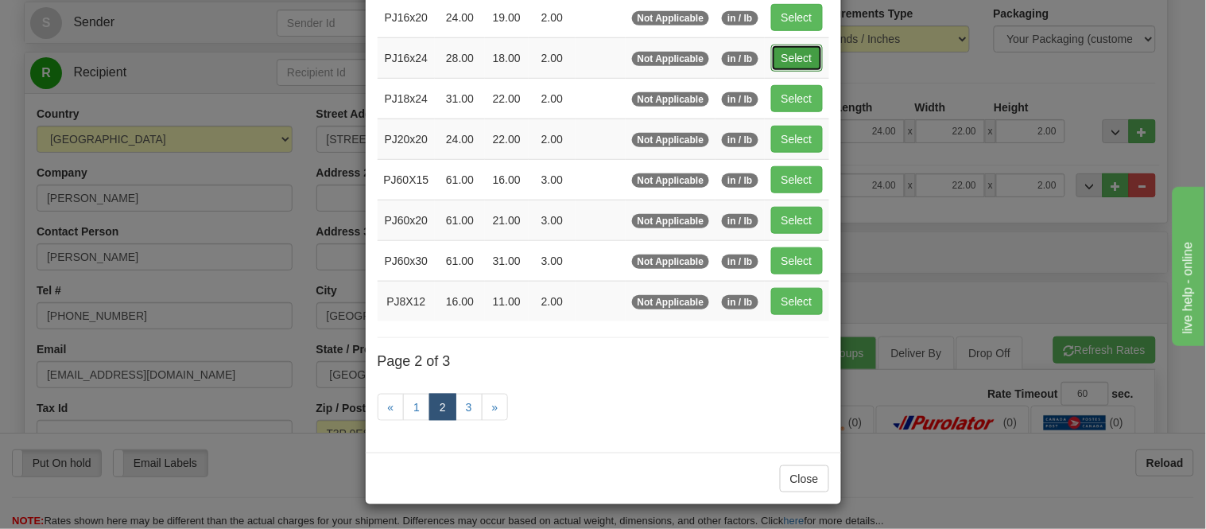
click at [771, 48] on button "Select" at bounding box center [797, 58] width 52 height 27
type input "PJ16x24"
type input "28.00"
type input "18.00"
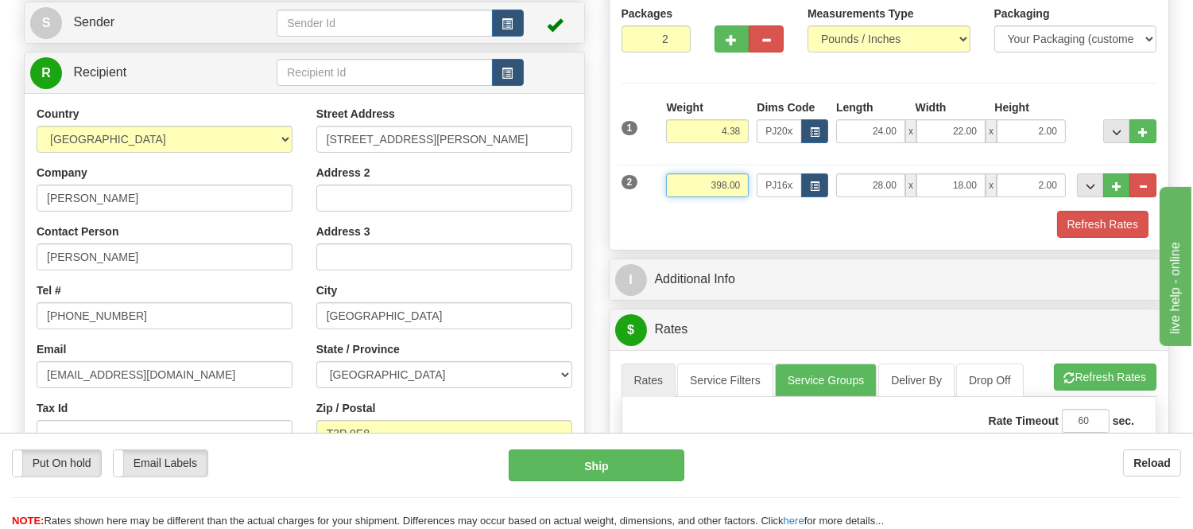
drag, startPoint x: 726, startPoint y: 184, endPoint x: 687, endPoint y: 183, distance: 39.0
click at [687, 183] on input "398.00" at bounding box center [707, 185] width 83 height 24
click at [746, 186] on input "2.00" at bounding box center [707, 185] width 83 height 24
type input "2.98"
click at [1113, 220] on button "Refresh Rates" at bounding box center [1103, 224] width 91 height 27
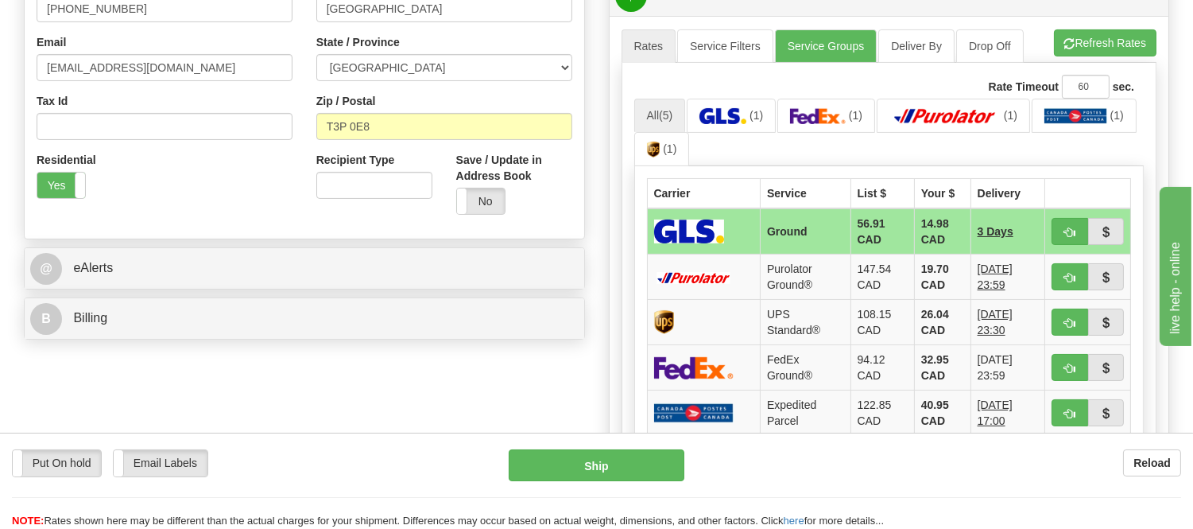
scroll to position [530, 0]
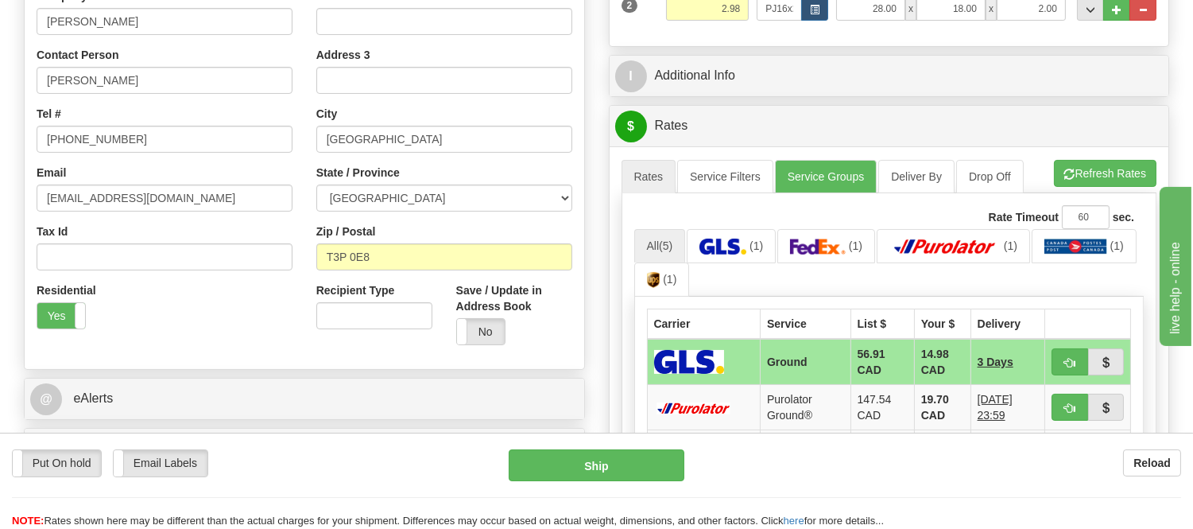
scroll to position [441, 0]
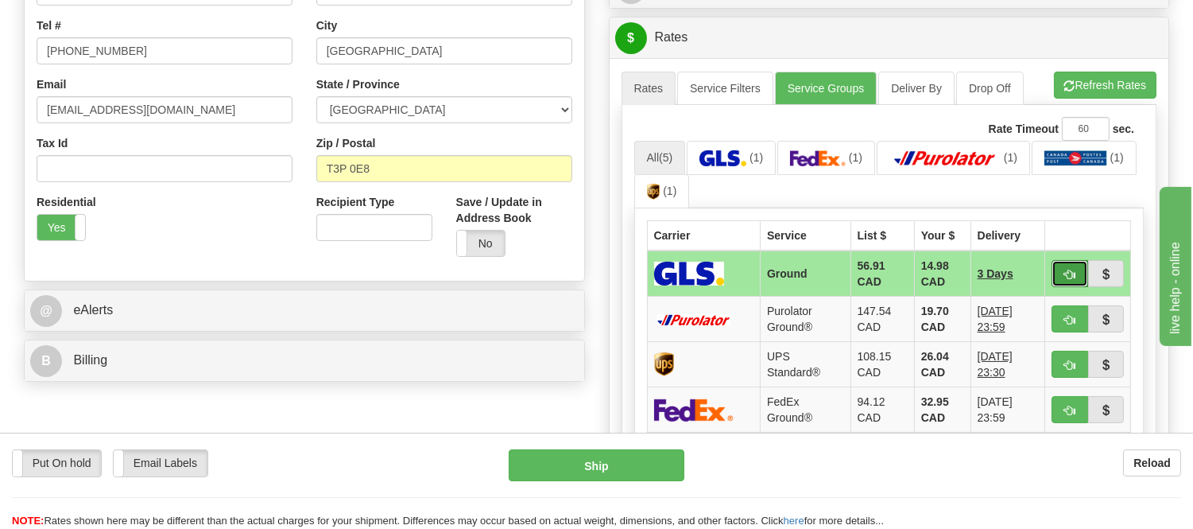
click at [1066, 273] on span "button" at bounding box center [1070, 275] width 11 height 10
type input "1"
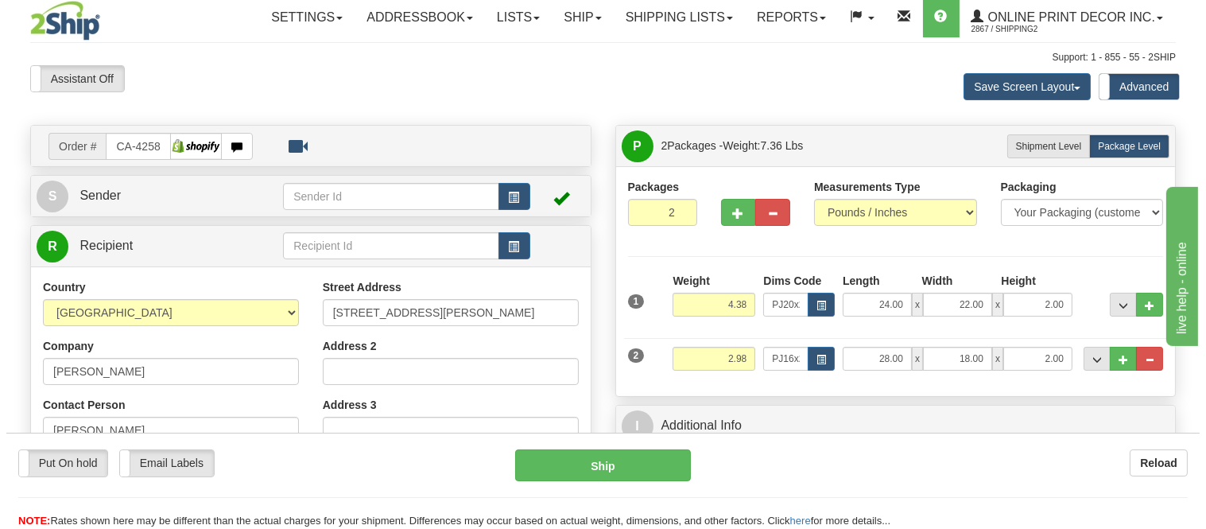
scroll to position [0, 0]
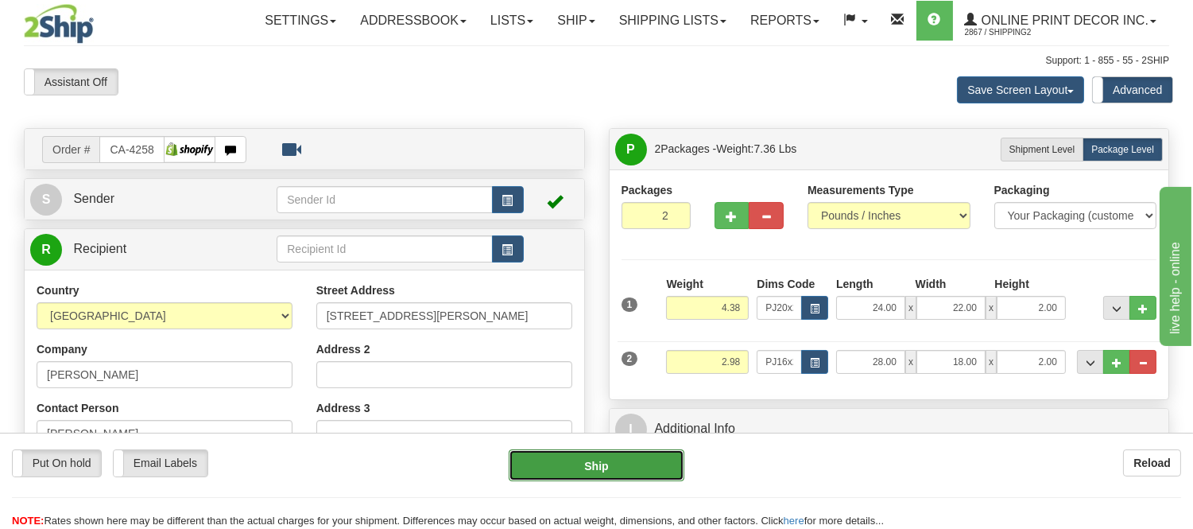
click at [612, 456] on button "Ship" at bounding box center [596, 465] width 175 height 32
